Goal: Information Seeking & Learning: Learn about a topic

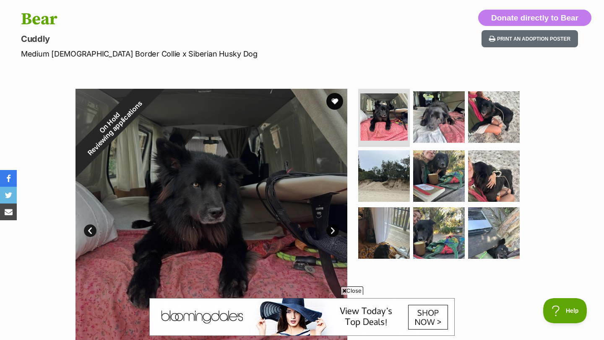
click at [334, 232] on link "Next" at bounding box center [332, 231] width 13 height 13
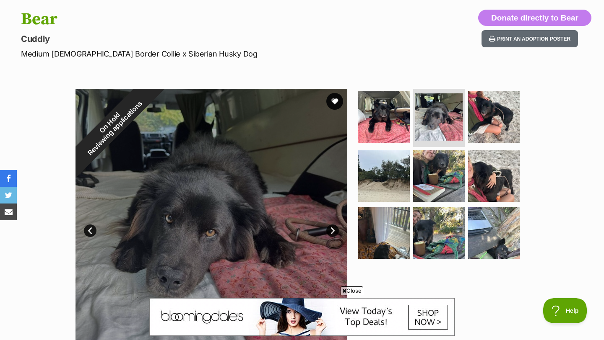
click at [334, 232] on link "Next" at bounding box center [332, 231] width 13 height 13
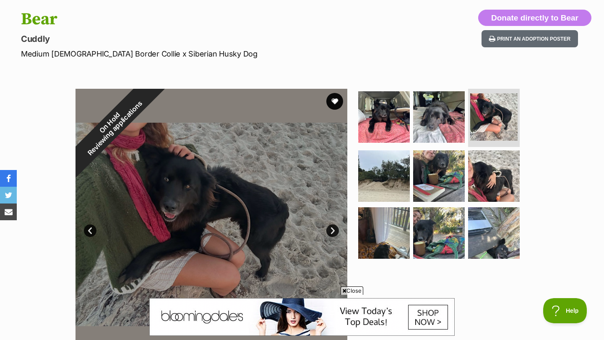
click at [334, 232] on link "Next" at bounding box center [332, 231] width 13 height 13
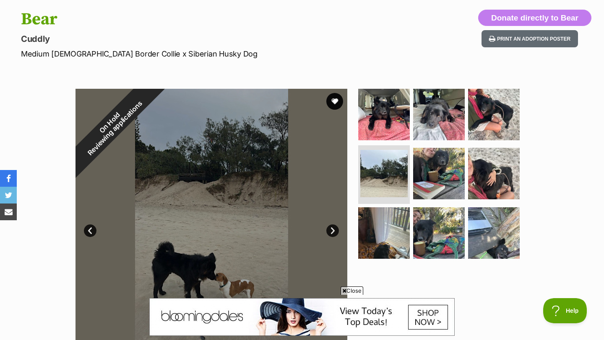
click at [334, 232] on link "Next" at bounding box center [332, 231] width 13 height 13
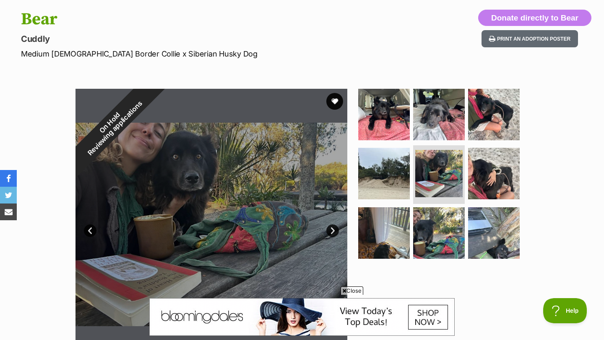
click at [334, 231] on link "Next" at bounding box center [332, 231] width 13 height 13
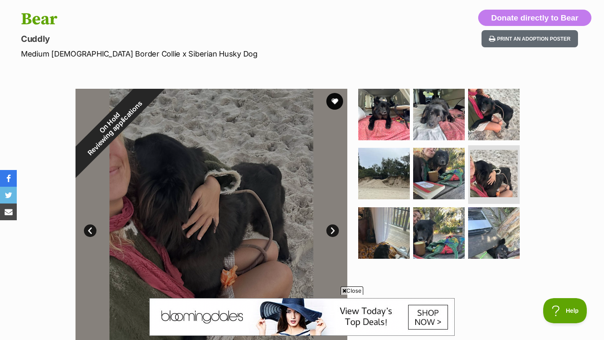
click at [334, 230] on link "Next" at bounding box center [332, 231] width 13 height 13
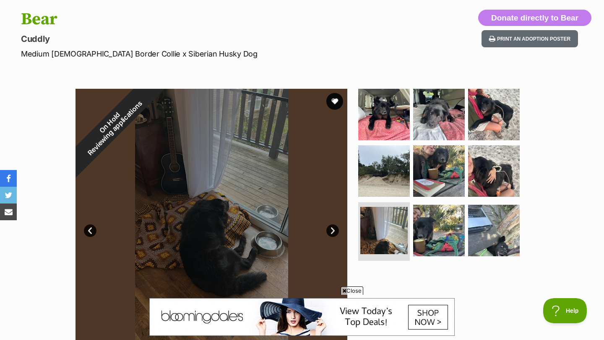
click at [334, 230] on link "Next" at bounding box center [332, 231] width 13 height 13
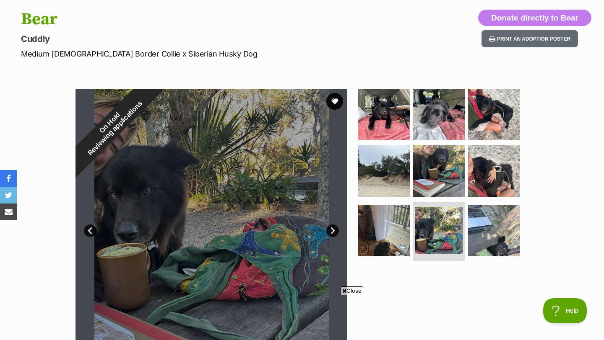
click at [334, 230] on link "Next" at bounding box center [332, 231] width 13 height 13
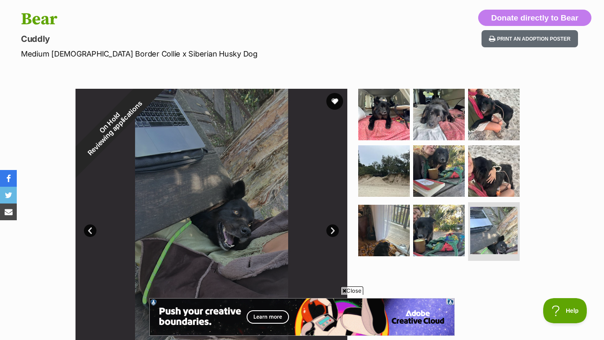
click at [334, 230] on link "Next" at bounding box center [332, 231] width 13 height 13
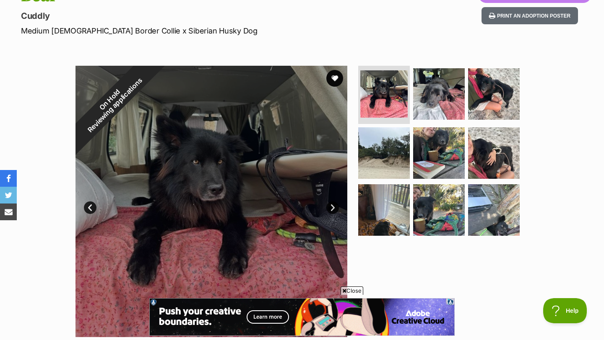
scroll to position [109, 0]
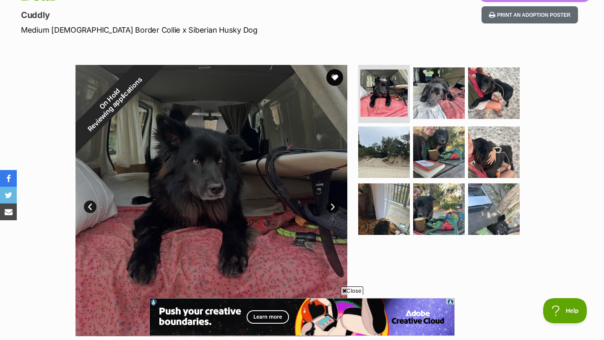
click at [332, 207] on link "Next" at bounding box center [332, 207] width 13 height 13
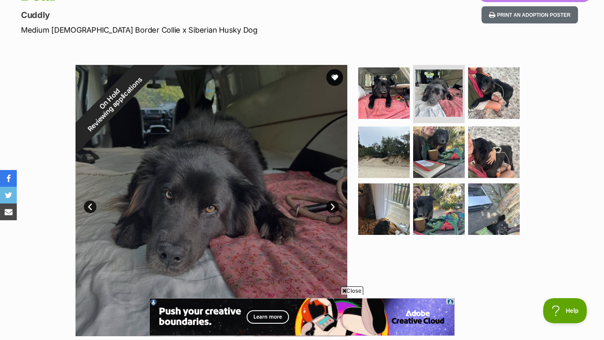
click at [332, 205] on link "Next" at bounding box center [332, 207] width 13 height 13
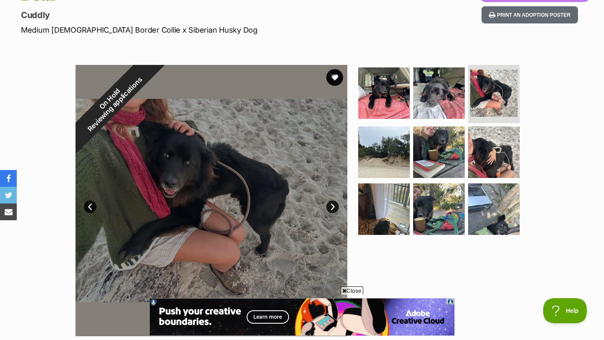
click at [332, 205] on link "Next" at bounding box center [332, 207] width 13 height 13
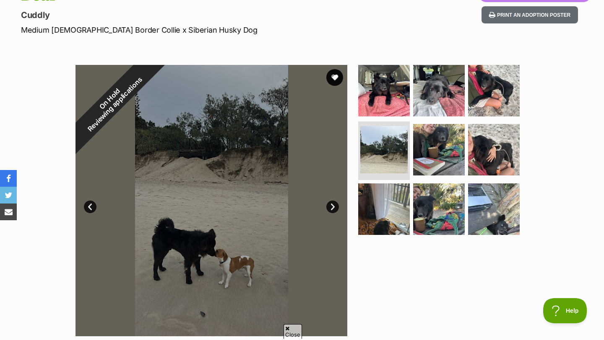
click at [332, 205] on link "Next" at bounding box center [332, 207] width 13 height 13
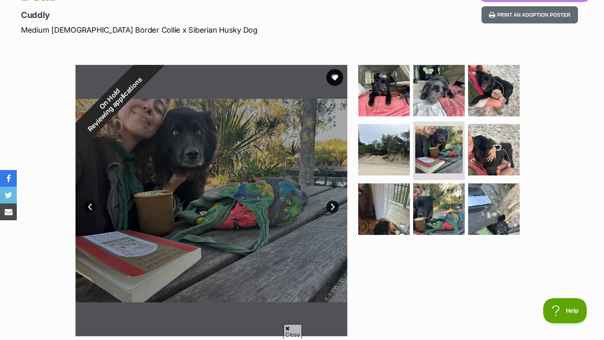
scroll to position [0, 0]
click at [91, 207] on link "Prev" at bounding box center [90, 207] width 13 height 13
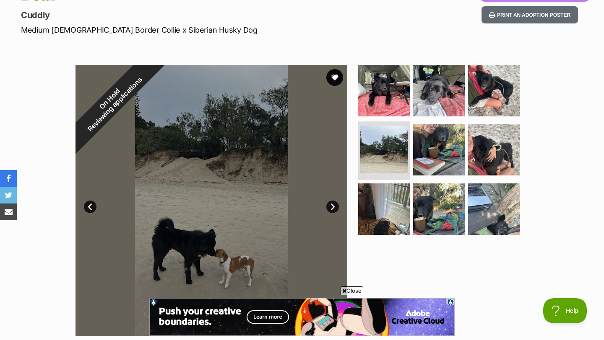
click at [332, 205] on link "Next" at bounding box center [332, 207] width 13 height 13
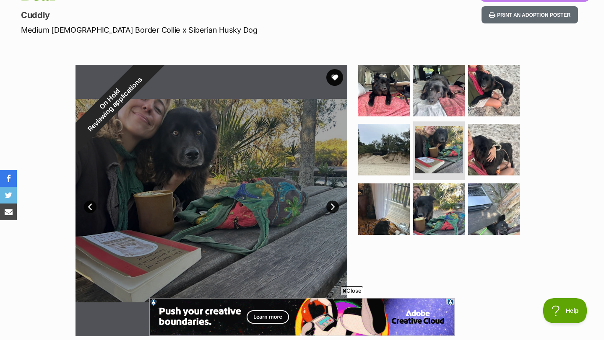
click at [332, 205] on link "Next" at bounding box center [332, 207] width 13 height 13
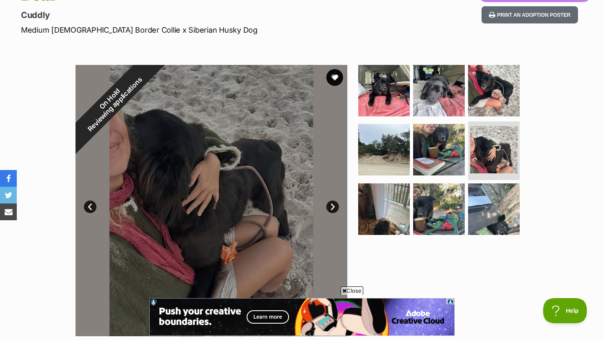
click at [332, 205] on link "Next" at bounding box center [332, 207] width 13 height 13
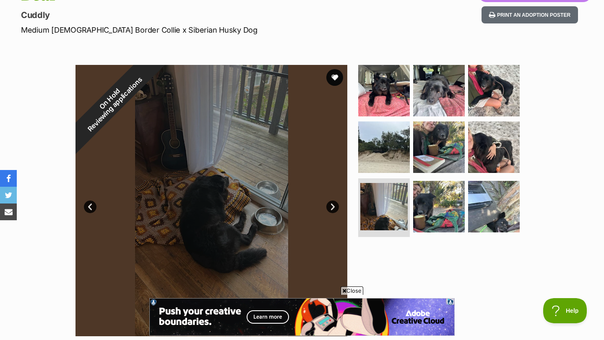
click at [332, 205] on link "Next" at bounding box center [332, 207] width 13 height 13
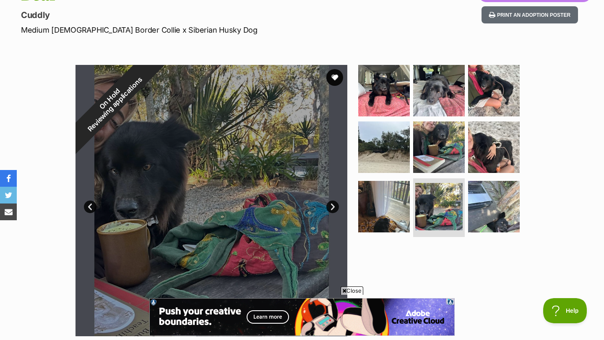
click at [332, 204] on link "Next" at bounding box center [332, 207] width 13 height 13
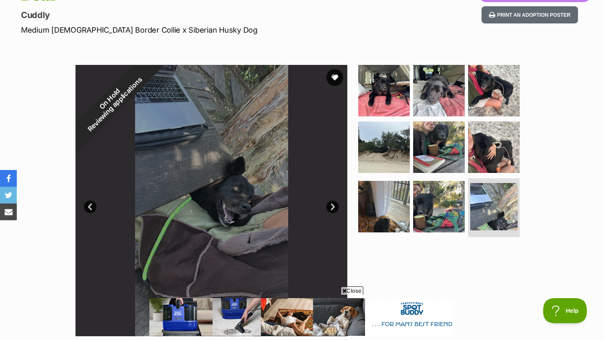
click at [336, 203] on link "Next" at bounding box center [332, 207] width 13 height 13
